Goal: Task Accomplishment & Management: Manage account settings

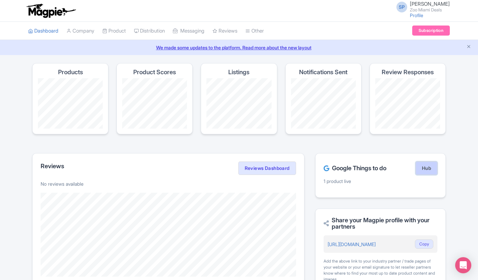
click at [430, 170] on link "Hub" at bounding box center [426, 167] width 22 height 13
click at [76, 33] on link "Company" at bounding box center [80, 31] width 28 height 18
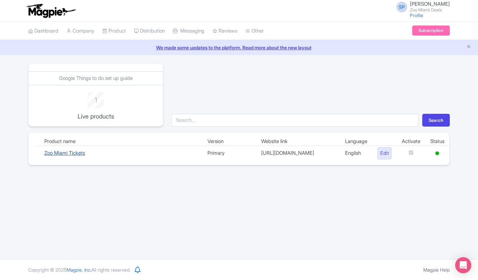
click at [82, 152] on link "Zoo Miami Tickets" at bounding box center [64, 153] width 41 height 6
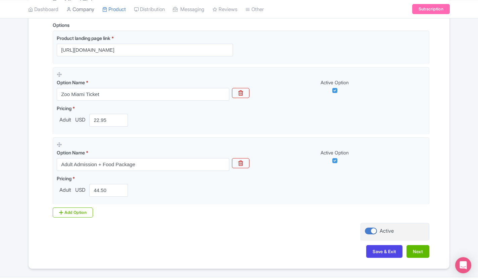
scroll to position [173, 0]
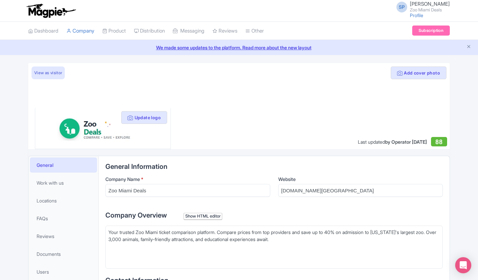
click at [49, 13] on img at bounding box center [51, 10] width 52 height 15
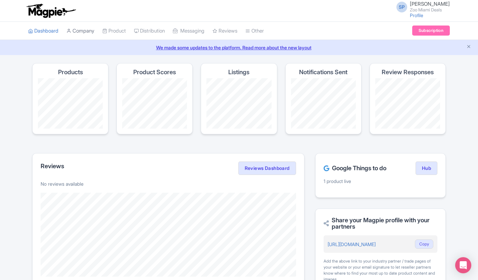
click at [86, 30] on link "Company" at bounding box center [80, 31] width 28 height 18
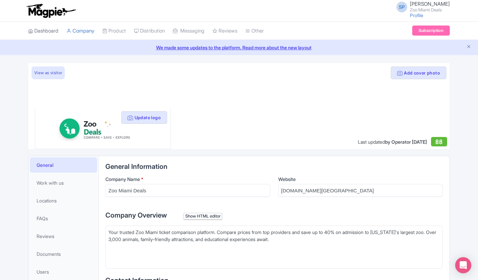
click at [39, 32] on link "Dashboard" at bounding box center [43, 31] width 30 height 18
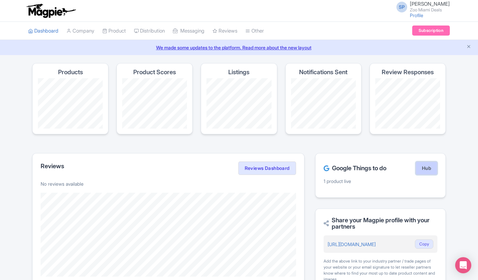
click at [427, 171] on link "Hub" at bounding box center [426, 167] width 22 height 13
click at [43, 31] on link "Dashboard" at bounding box center [43, 31] width 30 height 18
click at [79, 34] on link "Company" at bounding box center [80, 31] width 28 height 18
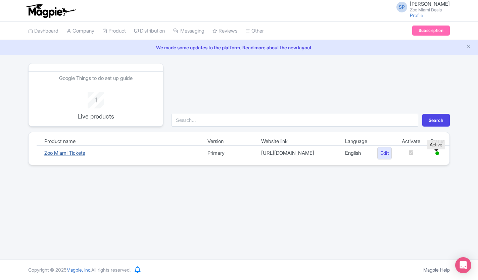
click at [54, 155] on link "Zoo Miami Tickets" at bounding box center [64, 153] width 41 height 6
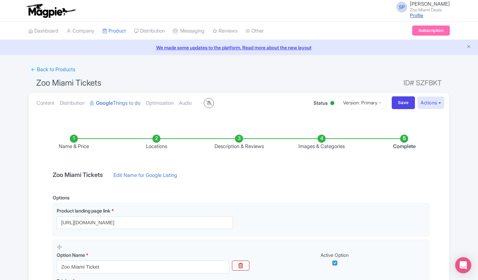
click at [410, 15] on link "Profile" at bounding box center [416, 15] width 13 height 6
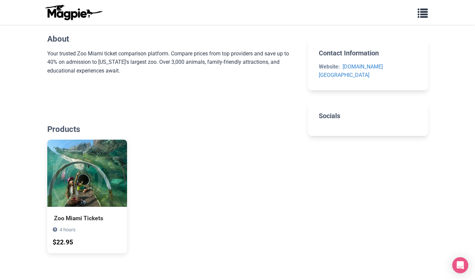
scroll to position [242, 0]
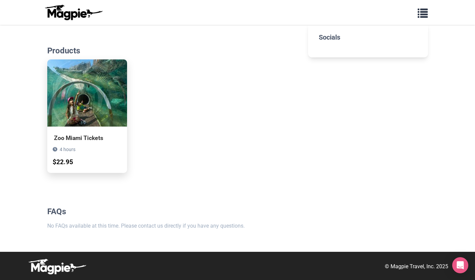
click at [61, 142] on div "4 hours $22.95" at bounding box center [87, 156] width 80 height 33
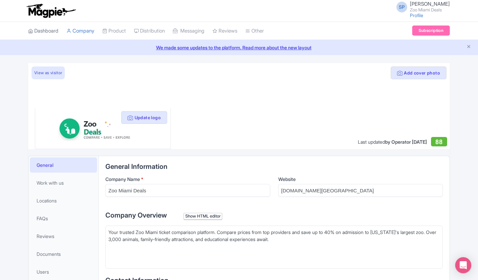
click at [45, 32] on link "Dashboard" at bounding box center [43, 31] width 30 height 18
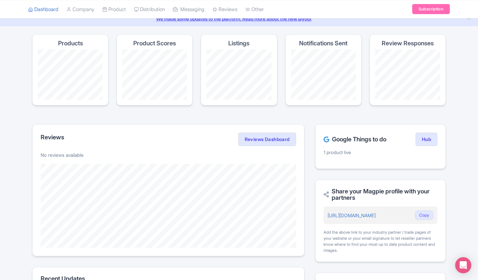
scroll to position [30, 0]
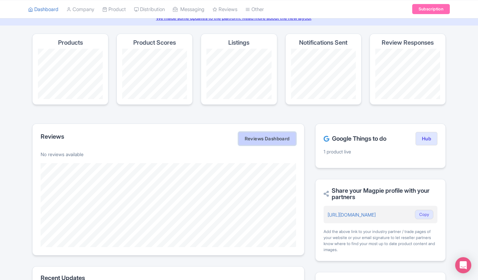
click at [262, 137] on link "Reviews Dashboard" at bounding box center [267, 138] width 58 height 13
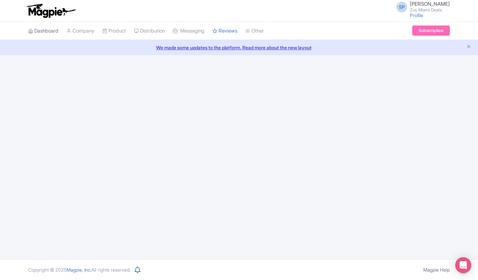
click at [46, 30] on link "Dashboard" at bounding box center [43, 31] width 30 height 18
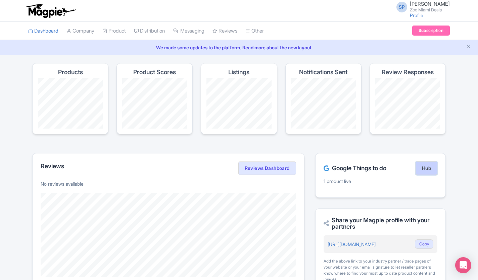
click at [430, 166] on link "Hub" at bounding box center [426, 167] width 22 height 13
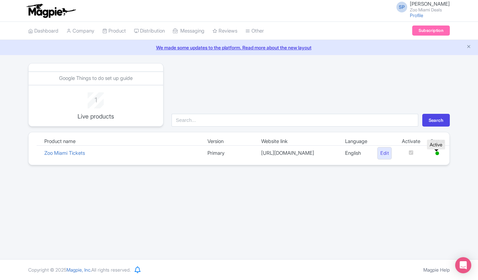
click at [436, 153] on icon at bounding box center [437, 153] width 4 height 4
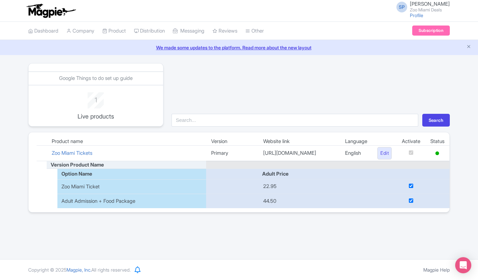
click at [410, 201] on input "checkbox" at bounding box center [411, 200] width 4 height 4
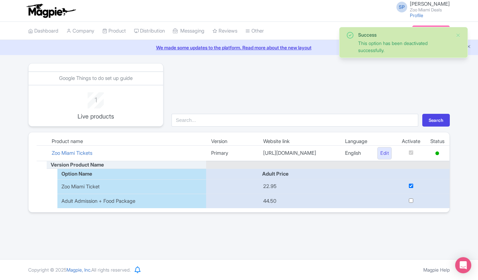
click at [410, 201] on input "checkbox" at bounding box center [411, 200] width 4 height 4
checkbox input "true"
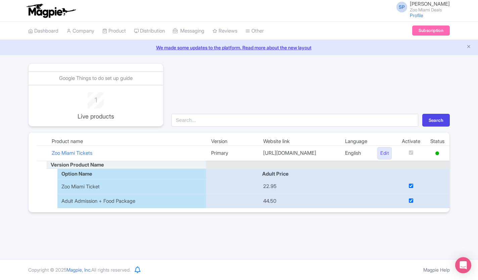
click at [340, 148] on td "English" at bounding box center [356, 153] width 32 height 15
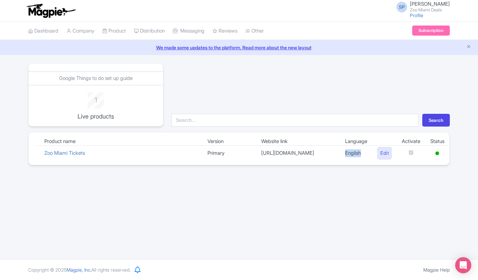
click at [340, 148] on td "English" at bounding box center [356, 153] width 32 height 15
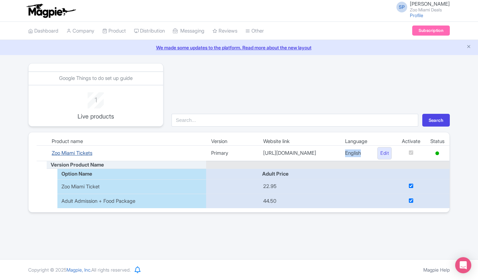
click at [89, 153] on link "Zoo Miami Tickets" at bounding box center [72, 153] width 41 height 6
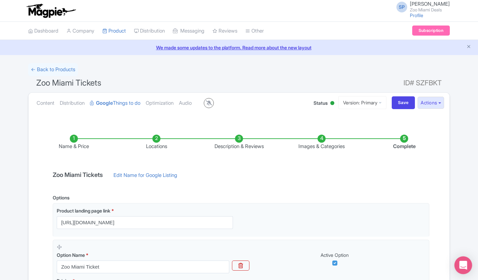
click at [465, 261] on div "Open Intercom Messenger" at bounding box center [463, 265] width 18 height 18
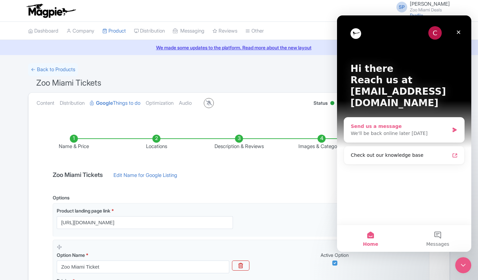
click at [391, 130] on div "We'll be back online later today" at bounding box center [400, 133] width 98 height 7
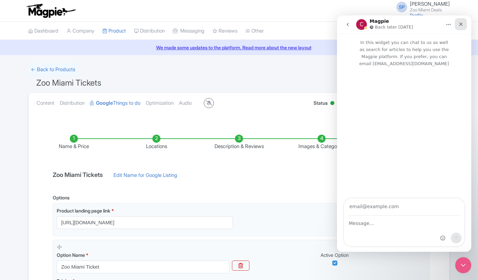
click at [461, 24] on icon "Close" at bounding box center [461, 24] width 4 height 4
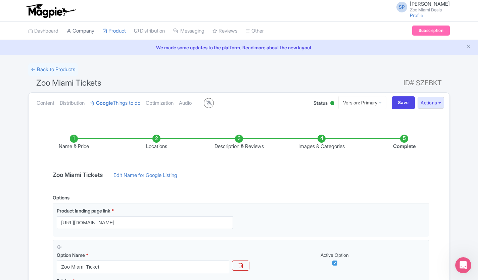
click at [86, 29] on link "Company" at bounding box center [80, 31] width 28 height 18
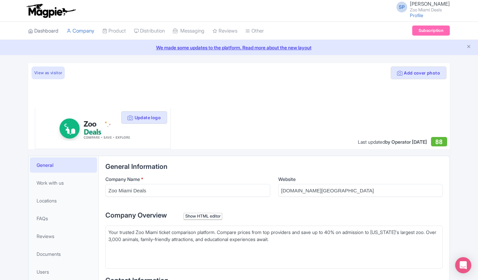
click at [50, 29] on link "Dashboard" at bounding box center [43, 31] width 30 height 18
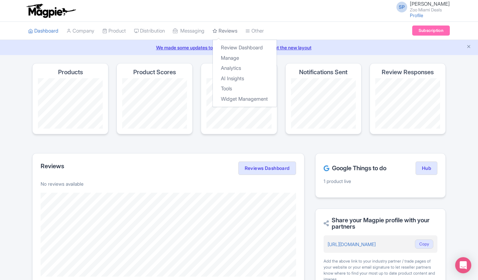
click at [237, 32] on link "Reviews" at bounding box center [224, 31] width 25 height 18
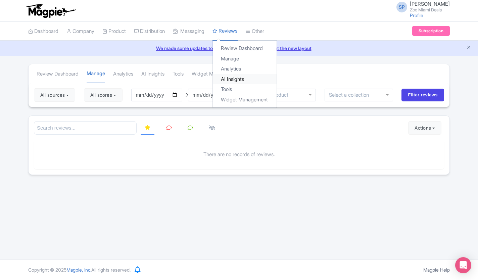
click at [240, 80] on link "AI Insights" at bounding box center [245, 79] width 64 height 10
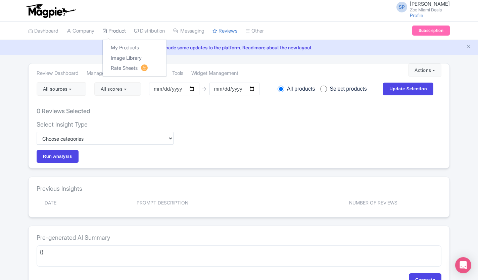
click at [114, 34] on link "Product" at bounding box center [113, 31] width 23 height 18
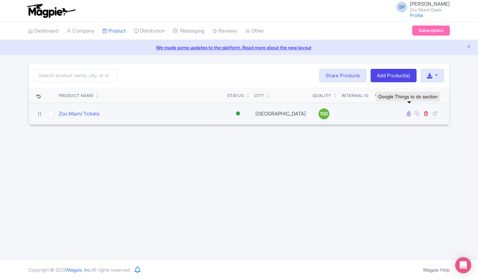
click at [407, 111] on icon at bounding box center [409, 113] width 4 height 5
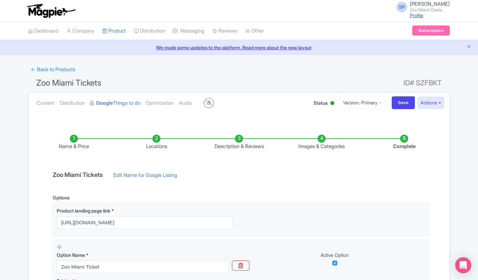
click at [410, 14] on link "Profile" at bounding box center [416, 15] width 13 height 6
click at [46, 27] on link "Dashboard" at bounding box center [43, 31] width 30 height 18
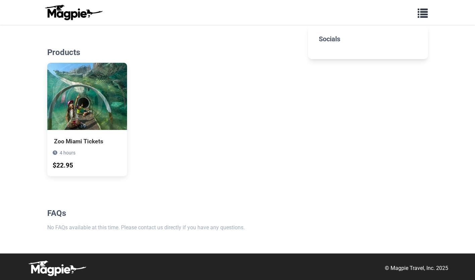
scroll to position [242, 0]
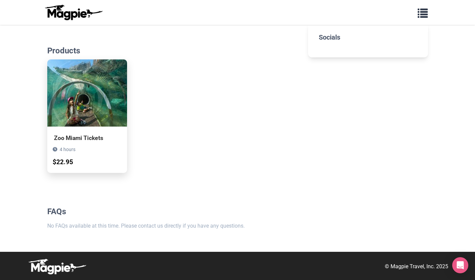
click at [61, 155] on div "4 hours $22.95" at bounding box center [87, 156] width 80 height 33
